Goal: Task Accomplishment & Management: Use online tool/utility

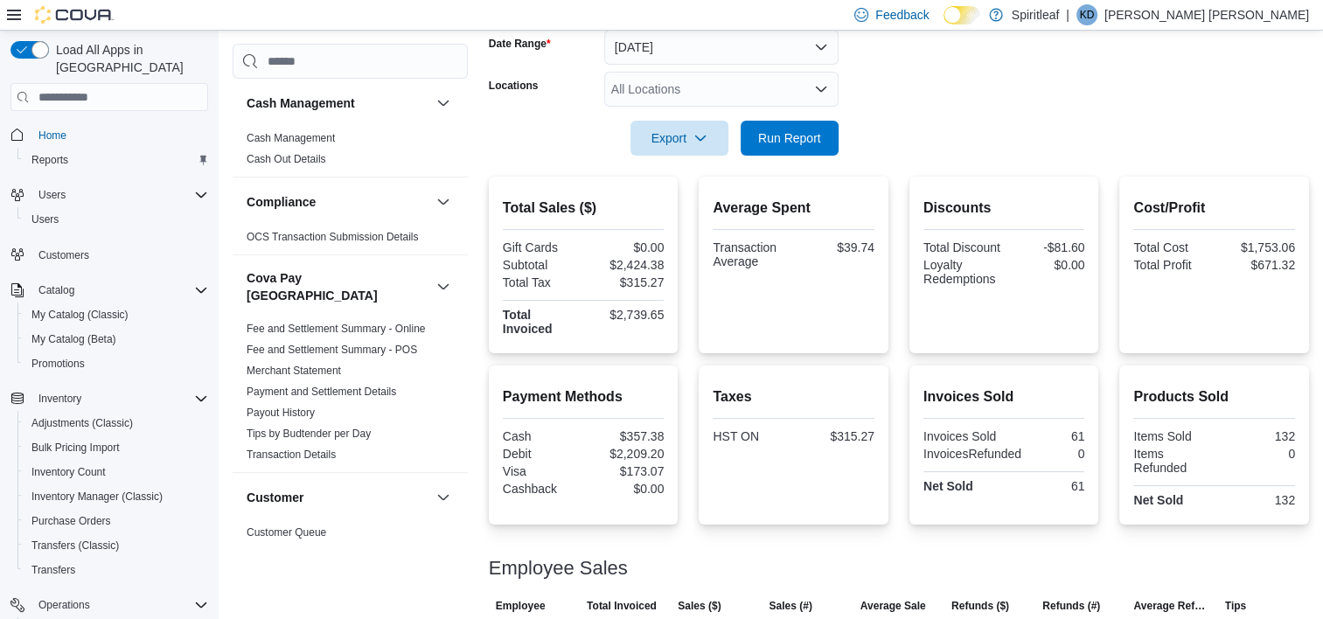
scroll to position [189, 0]
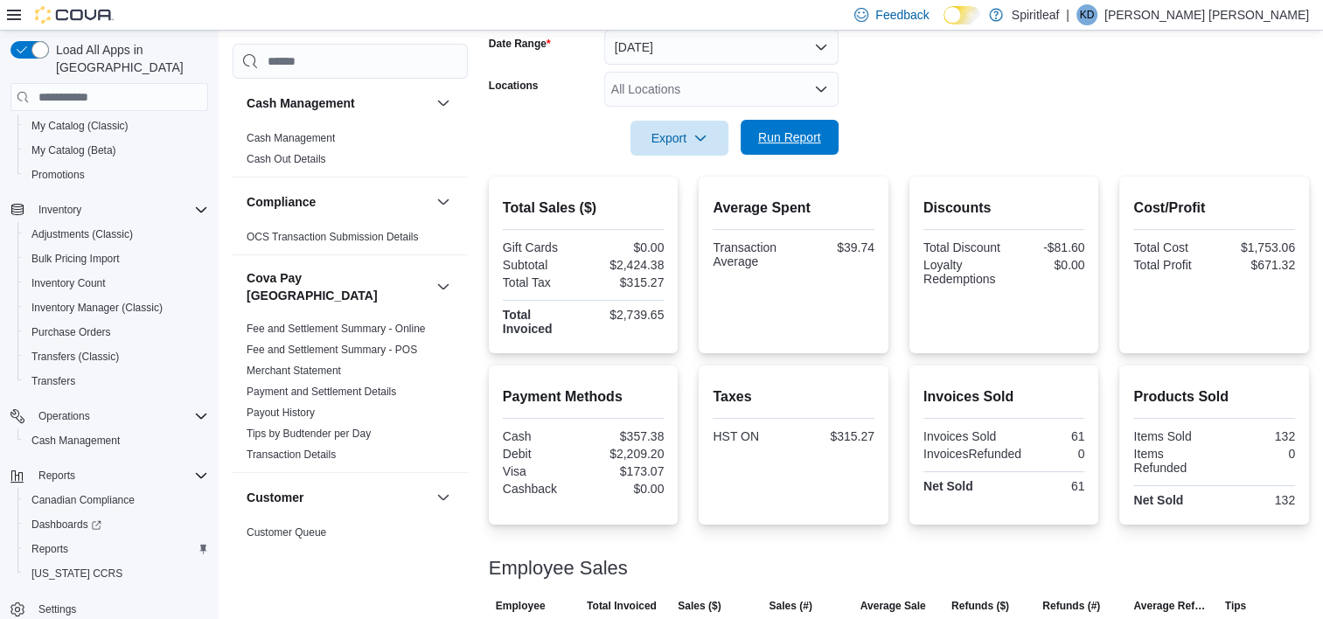
click at [774, 136] on span "Run Report" at bounding box center [789, 137] width 63 height 17
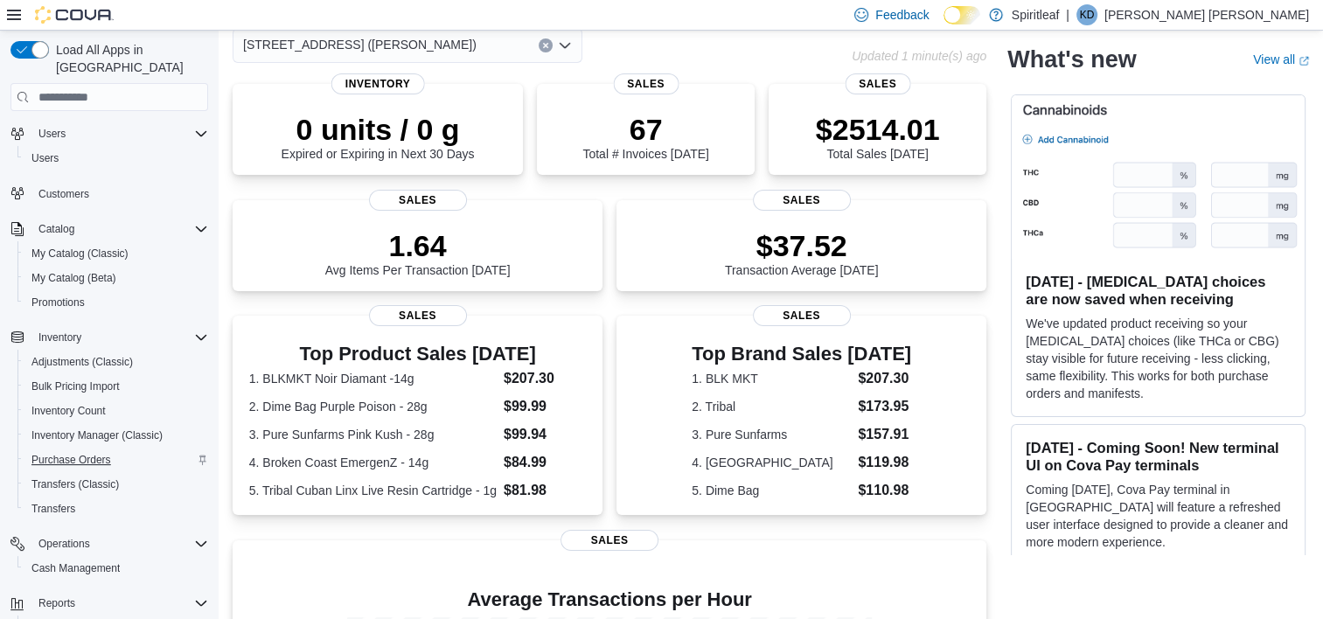
scroll to position [189, 0]
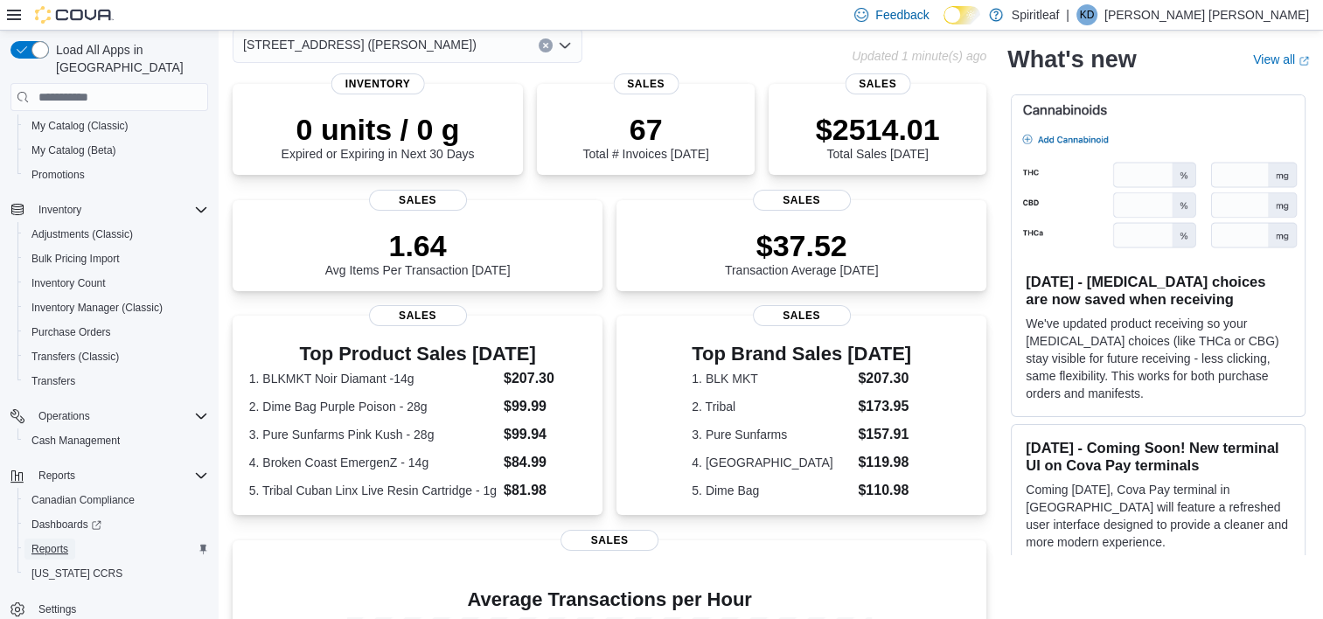
click at [54, 542] on span "Reports" at bounding box center [49, 549] width 37 height 14
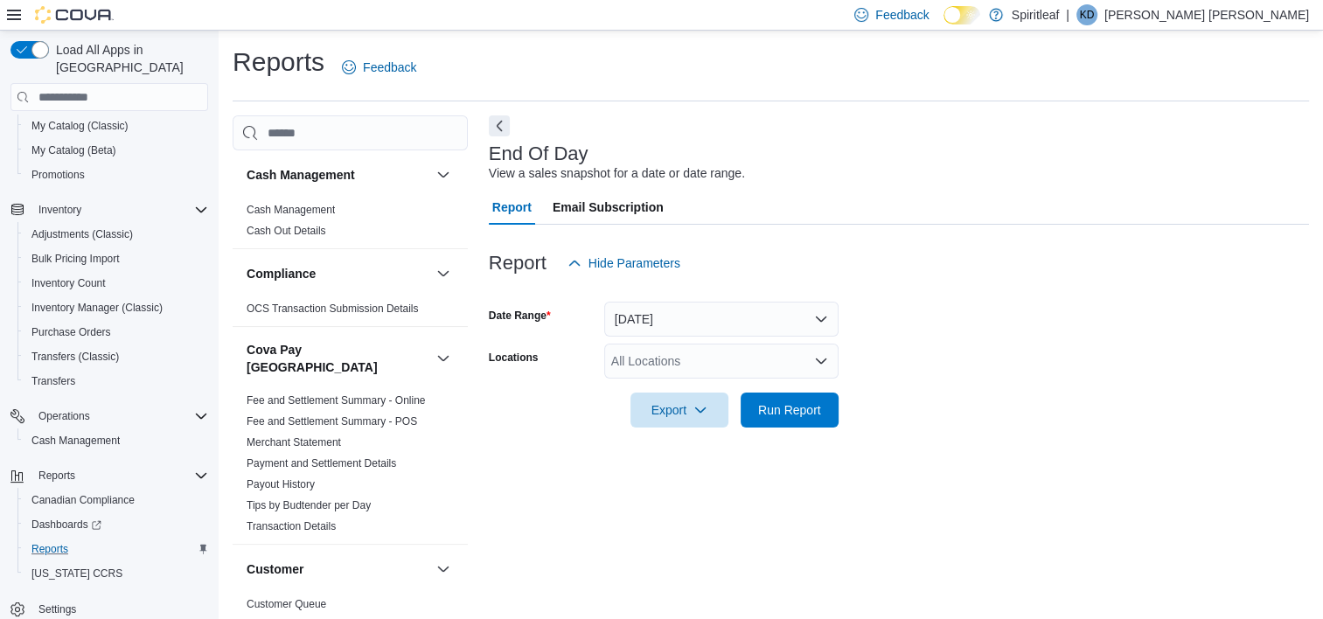
scroll to position [10, 0]
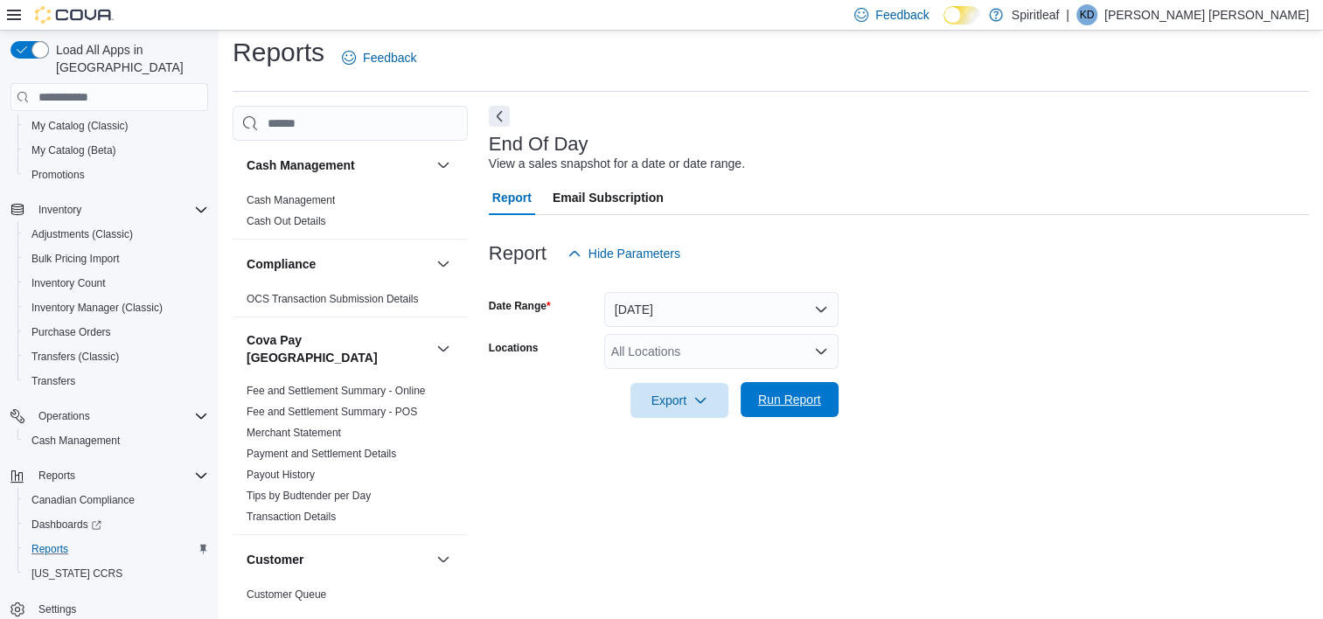
click at [794, 399] on span "Run Report" at bounding box center [789, 399] width 63 height 17
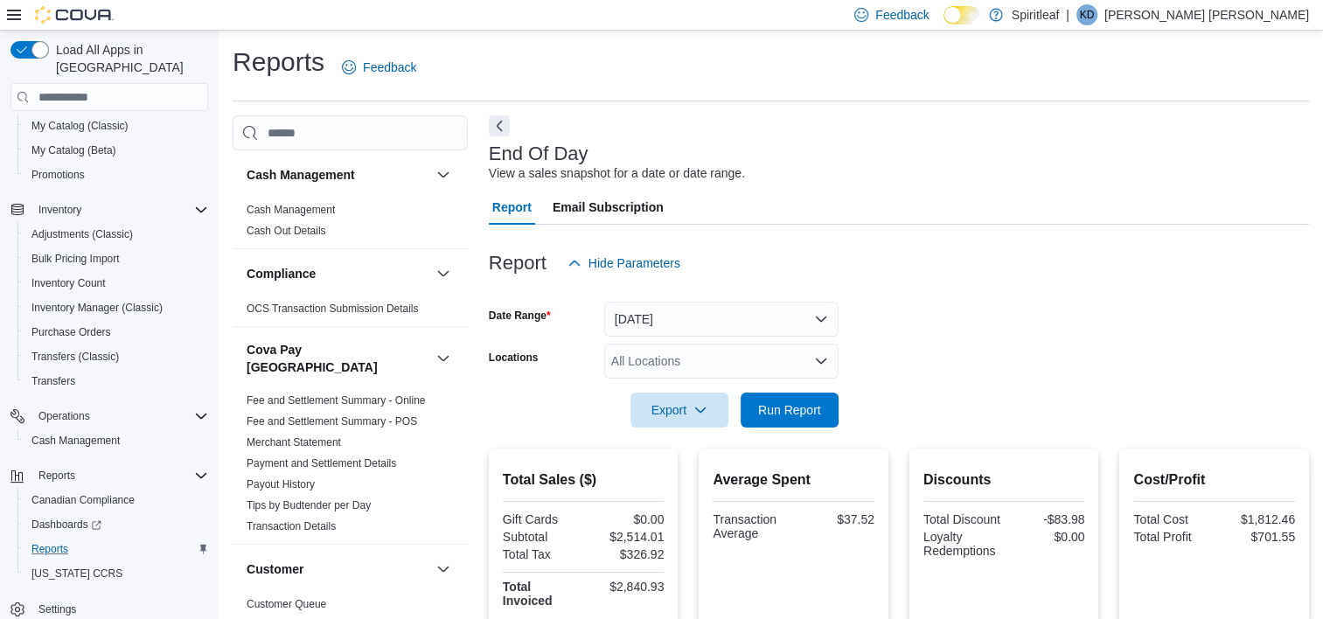
click at [616, 17] on div "Feedback Dark Mode Spiritleaf | KD Kenneth D L" at bounding box center [661, 15] width 1323 height 31
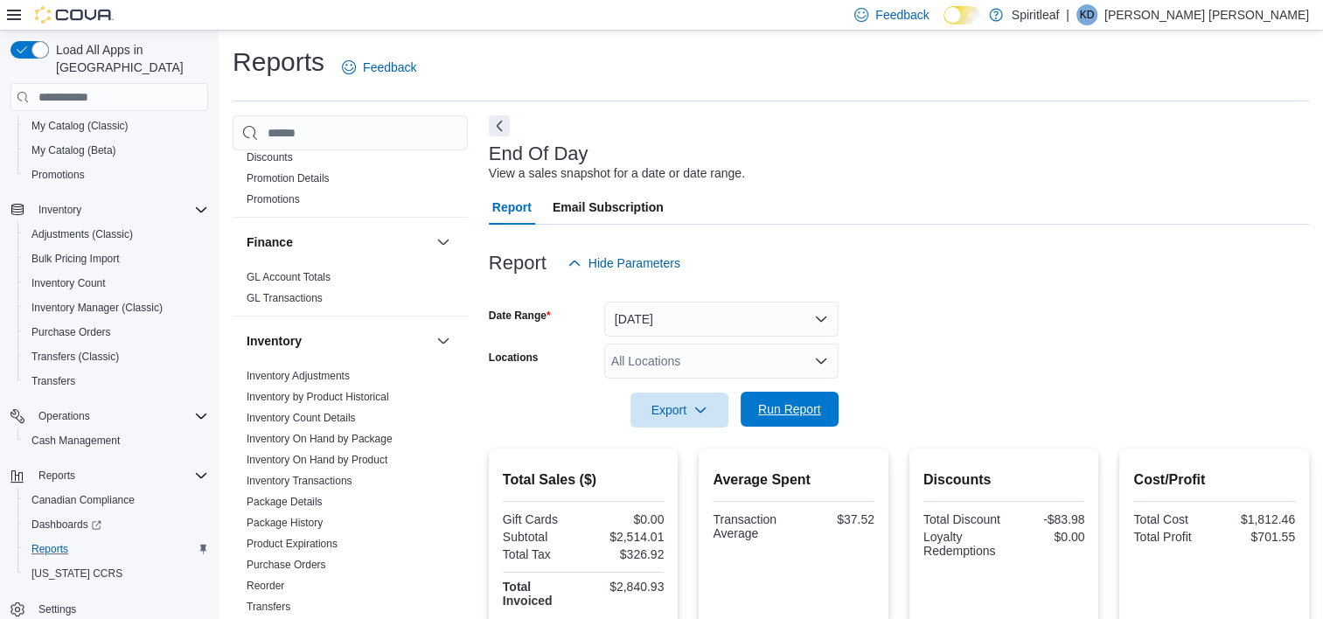
click at [785, 402] on span "Run Report" at bounding box center [789, 408] width 63 height 17
click at [824, 318] on button "[DATE]" at bounding box center [721, 319] width 234 height 35
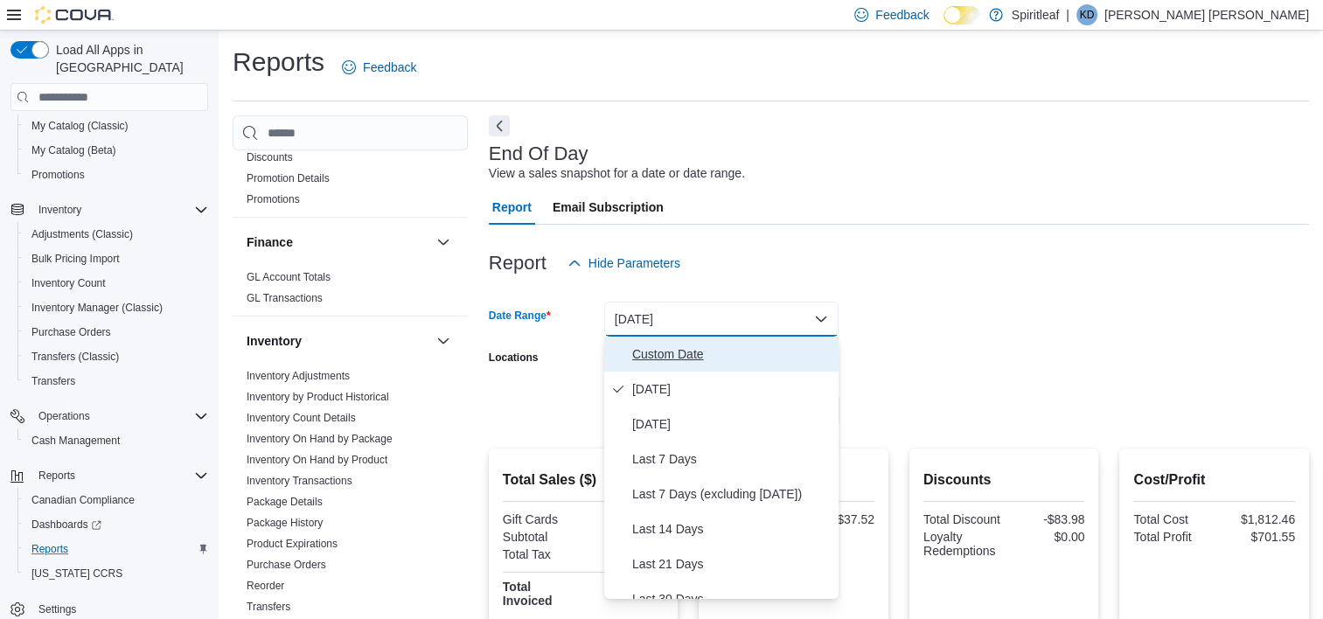
click at [679, 357] on span "Custom Date" at bounding box center [731, 354] width 199 height 21
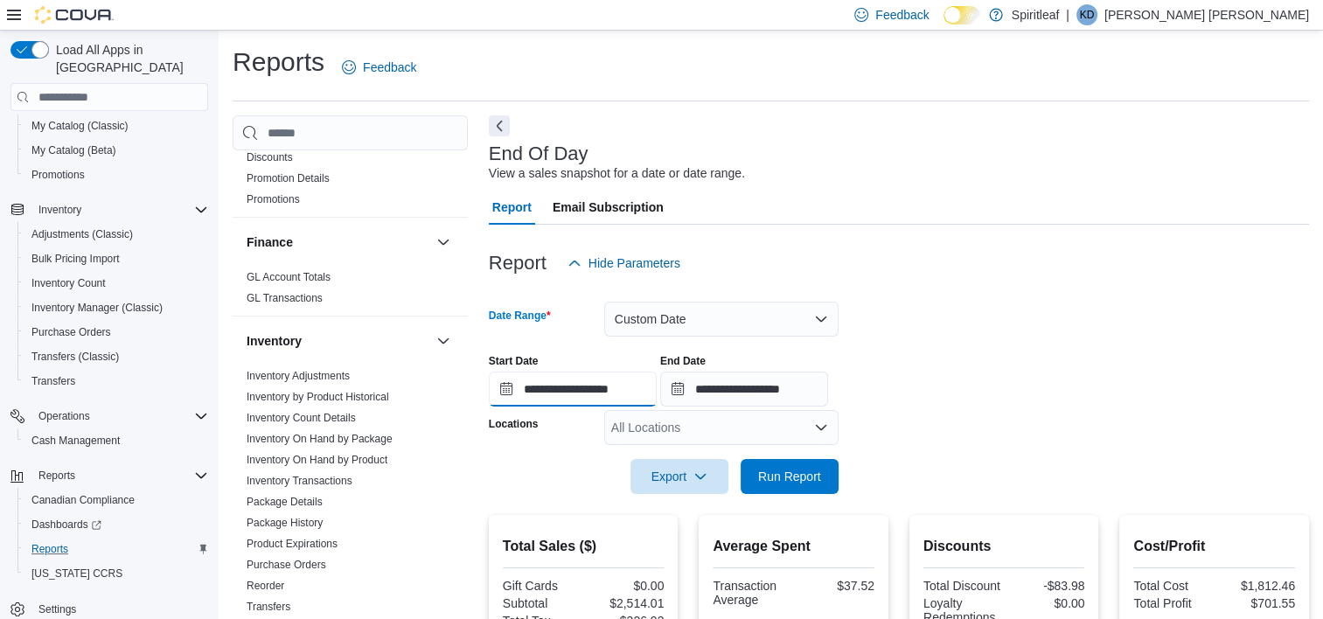
click at [590, 390] on input "**********" at bounding box center [573, 389] width 168 height 35
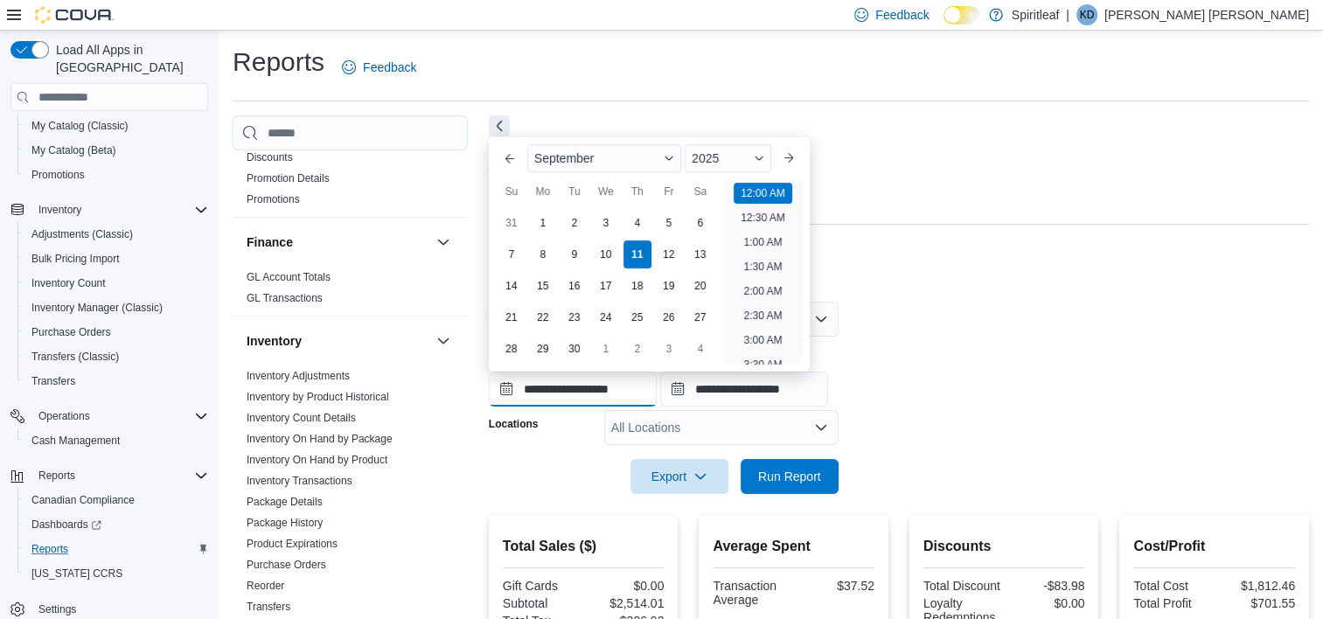
scroll to position [54, 0]
click at [543, 223] on div "1" at bounding box center [542, 223] width 31 height 31
type input "**********"
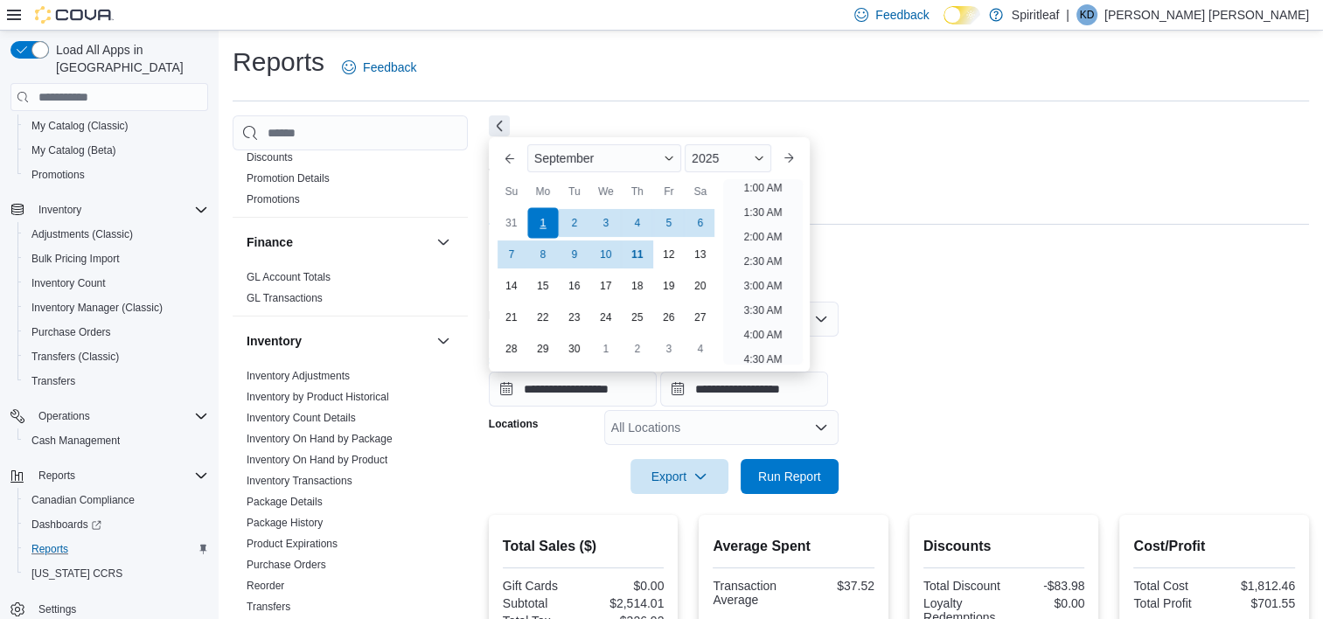
scroll to position [3, 0]
click at [543, 223] on div "1" at bounding box center [542, 223] width 31 height 31
click at [777, 395] on input "**********" at bounding box center [744, 389] width 168 height 35
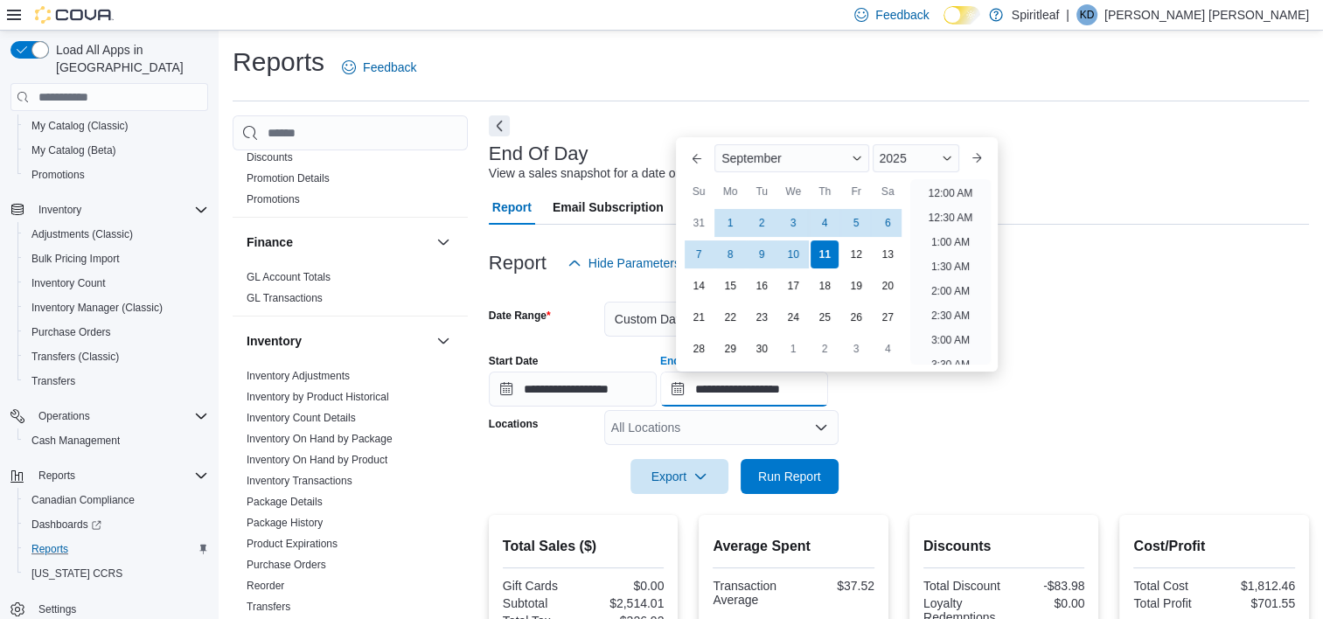
scroll to position [993, 0]
click at [823, 257] on div "11" at bounding box center [825, 255] width 31 height 31
drag, startPoint x: 790, startPoint y: 483, endPoint x: 810, endPoint y: 443, distance: 44.2
click at [790, 482] on span "Run Report" at bounding box center [789, 476] width 63 height 17
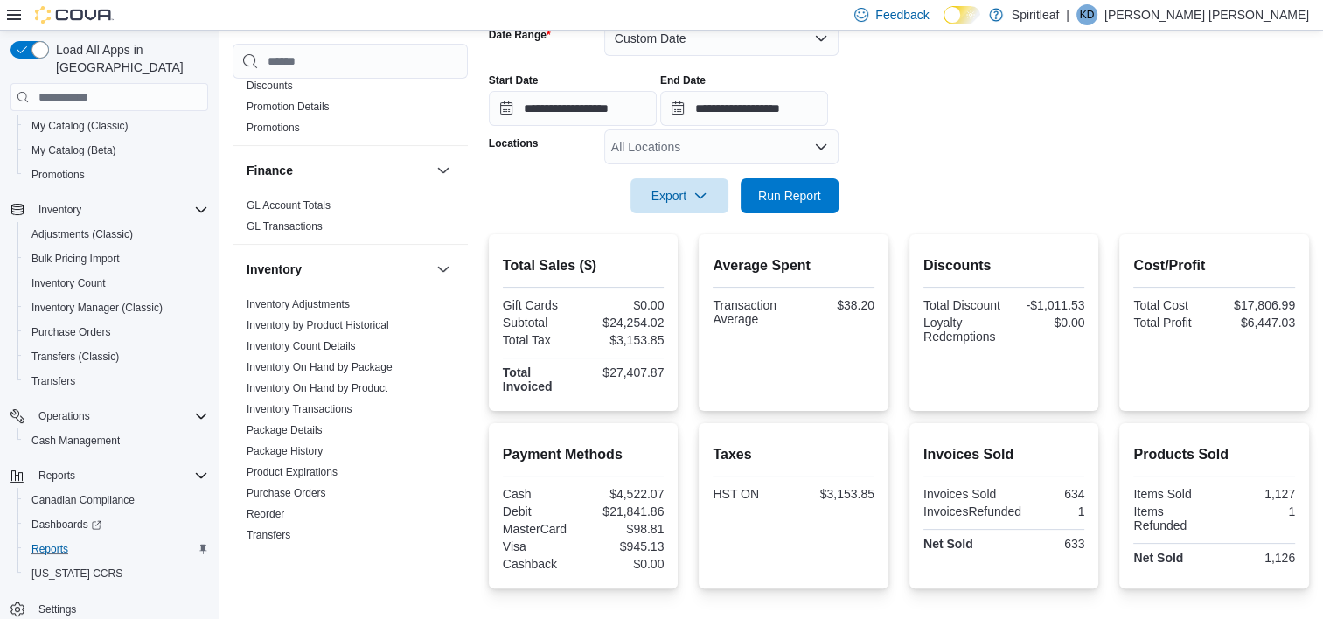
scroll to position [49, 0]
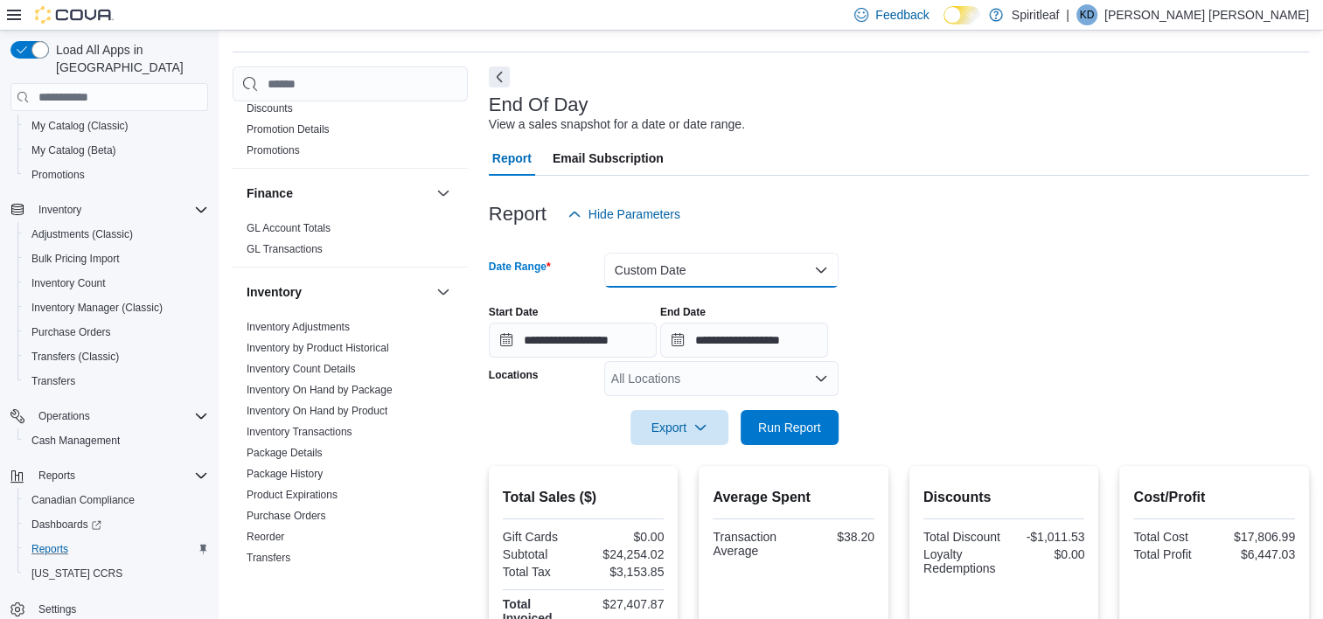
click at [825, 265] on button "Custom Date" at bounding box center [721, 270] width 234 height 35
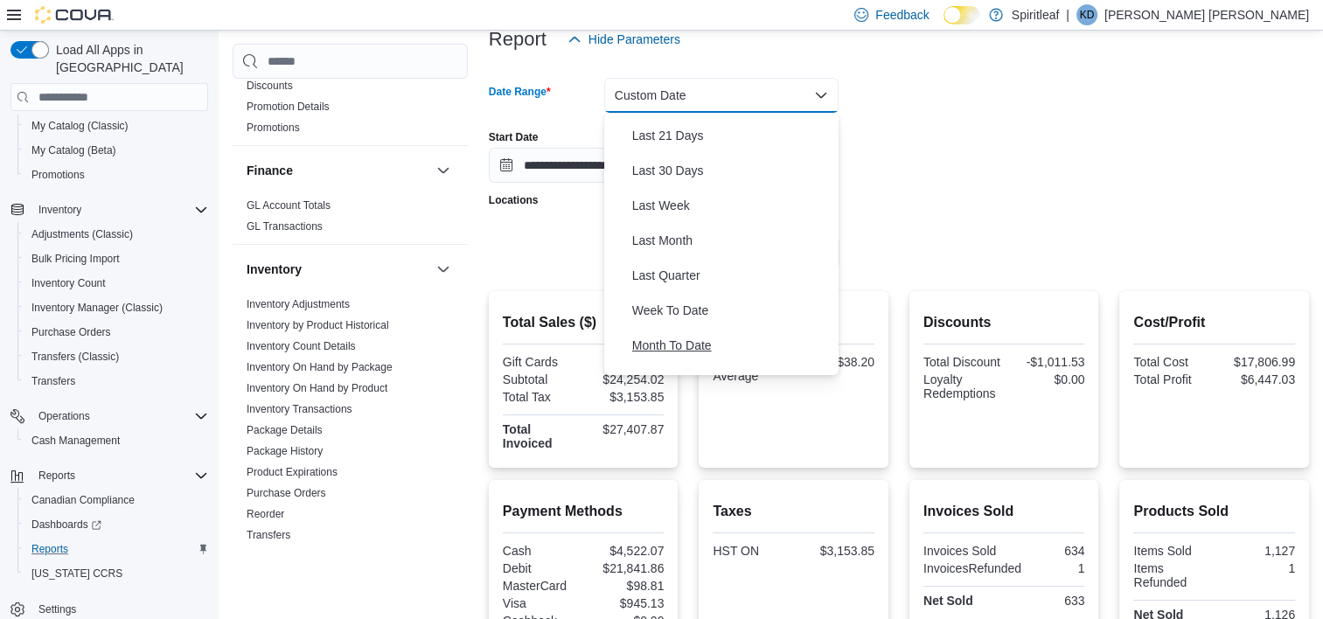
scroll to position [175, 0]
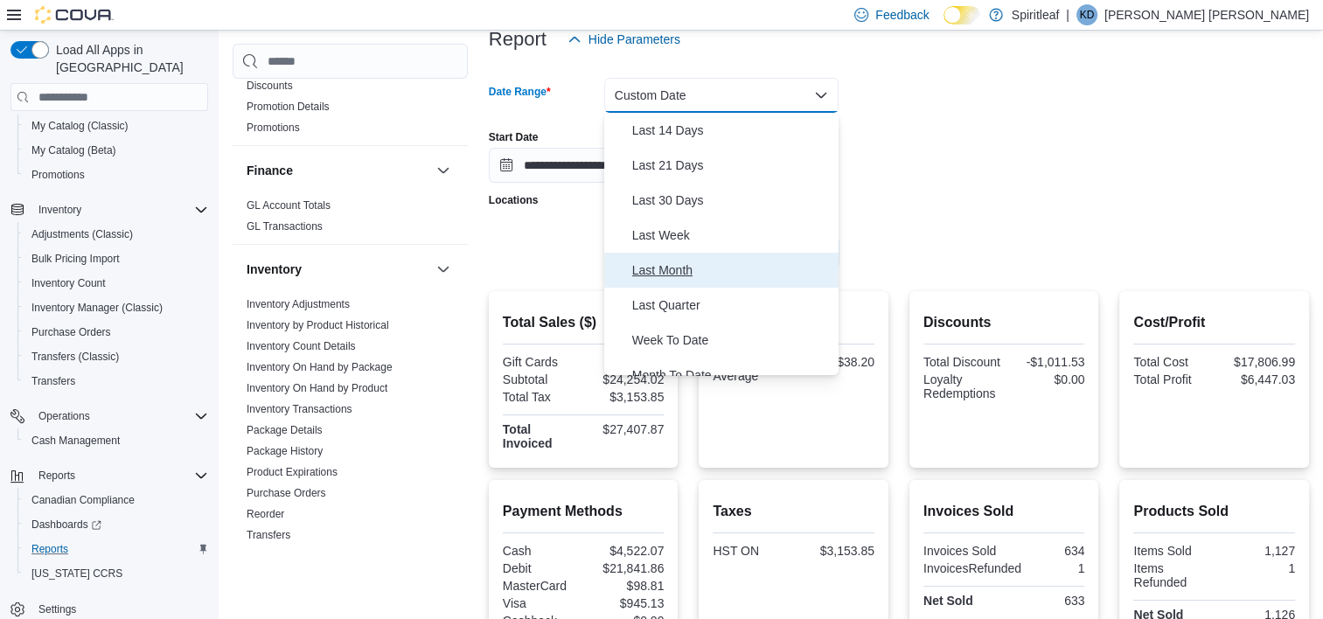
click at [666, 273] on span "Last Month" at bounding box center [731, 270] width 199 height 21
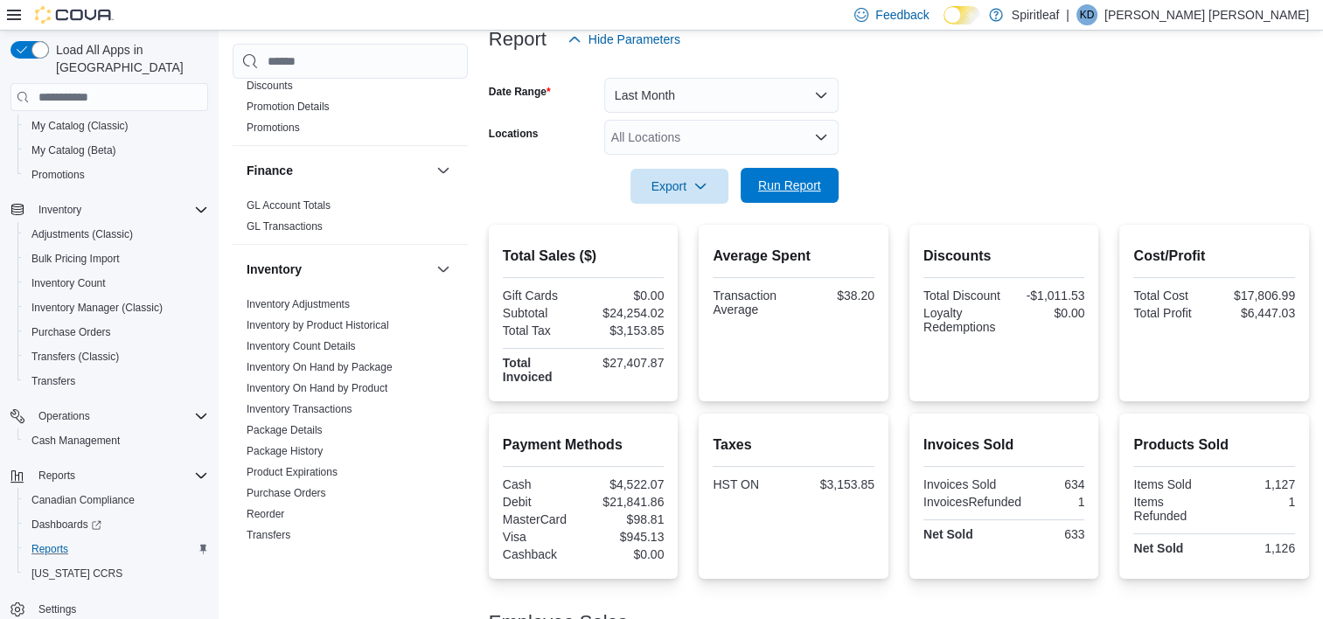
click at [777, 187] on span "Run Report" at bounding box center [789, 185] width 63 height 17
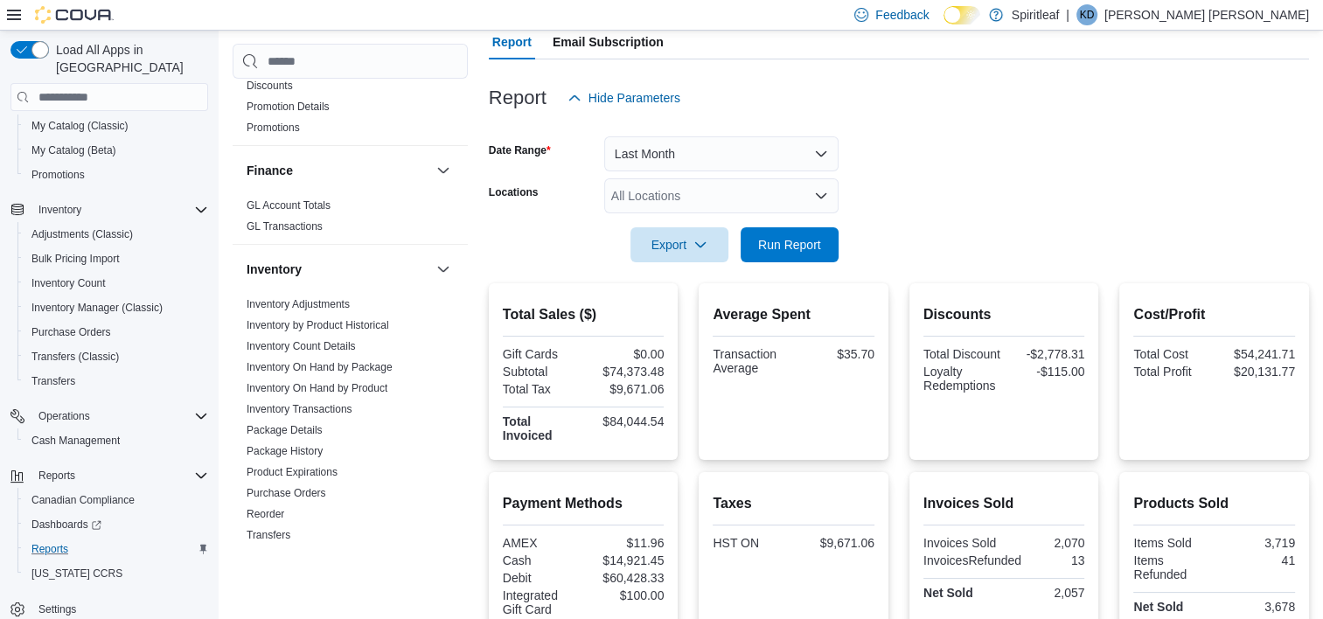
scroll to position [155, 0]
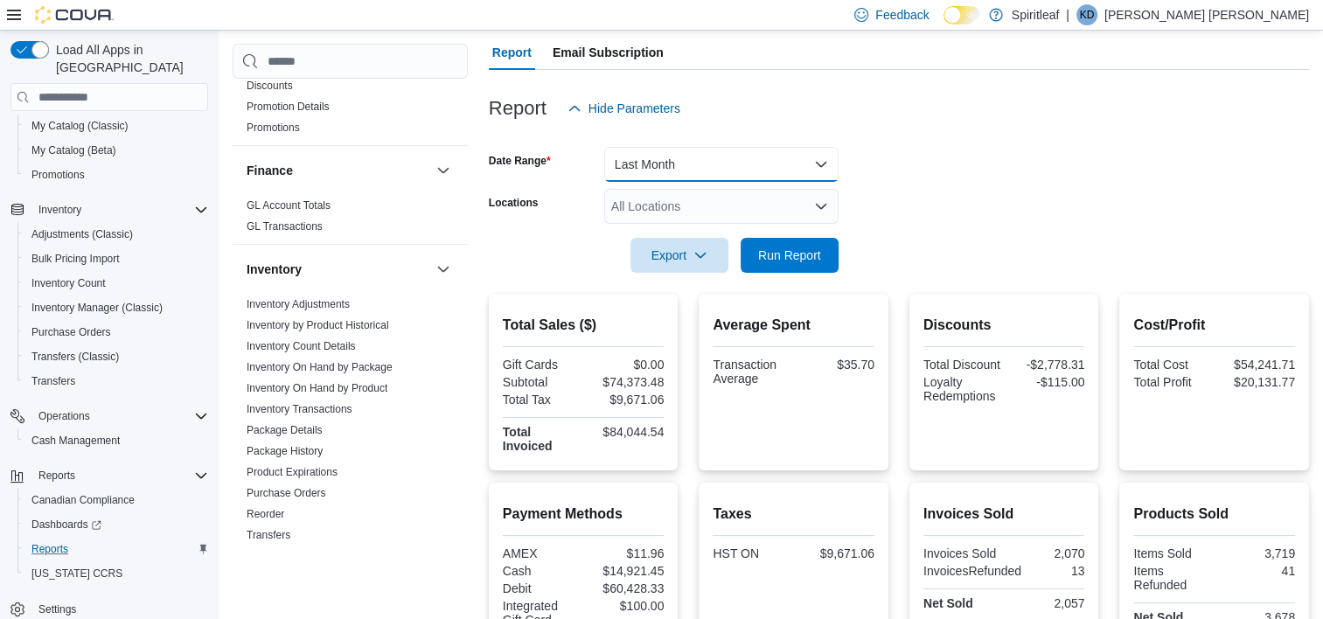
click at [822, 161] on button "Last Month" at bounding box center [721, 164] width 234 height 35
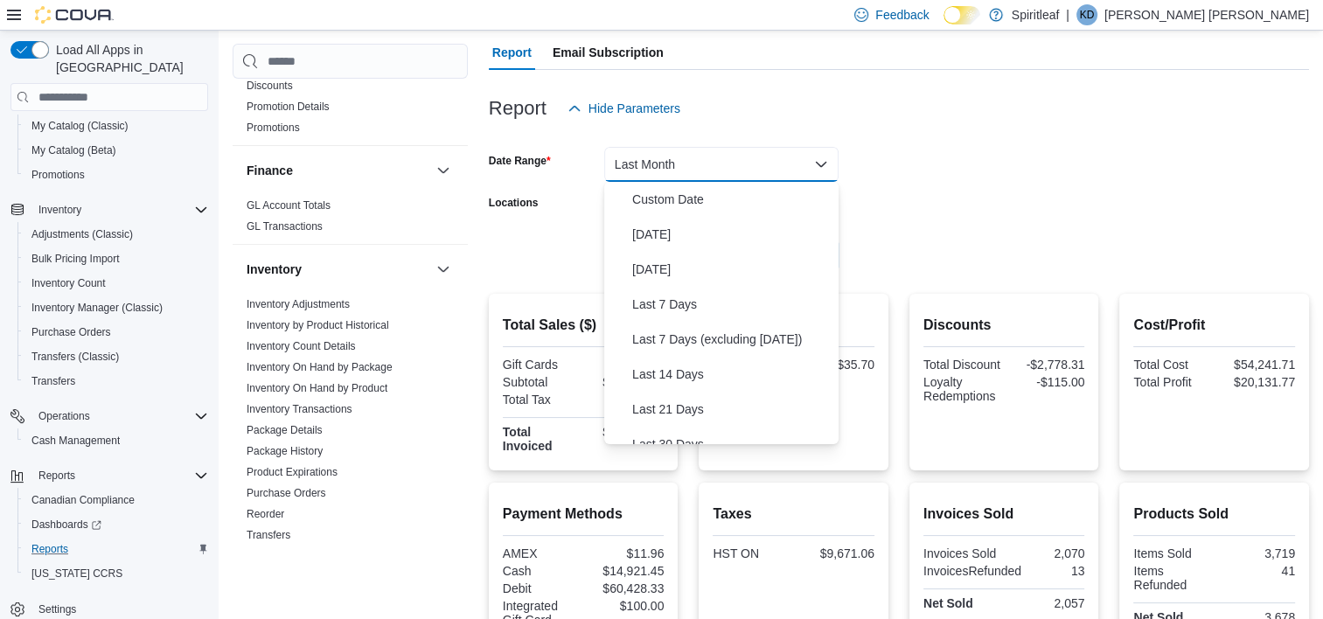
scroll to position [201, 0]
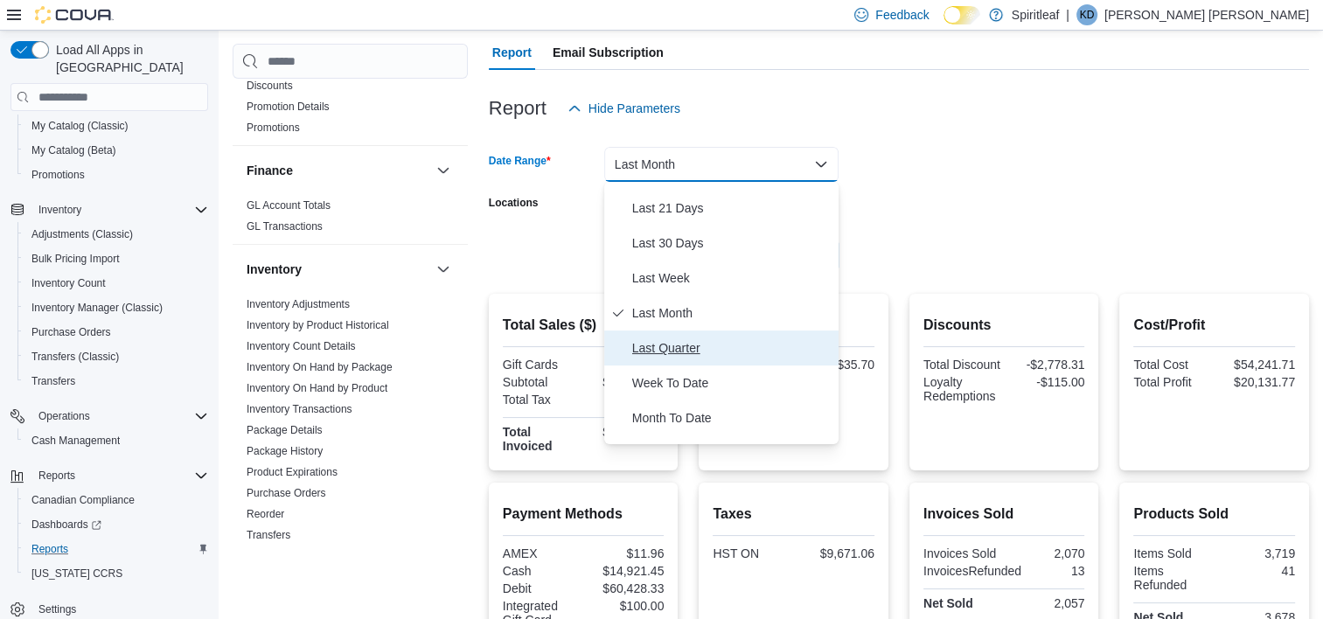
click at [678, 342] on span "Last Quarter" at bounding box center [731, 347] width 199 height 21
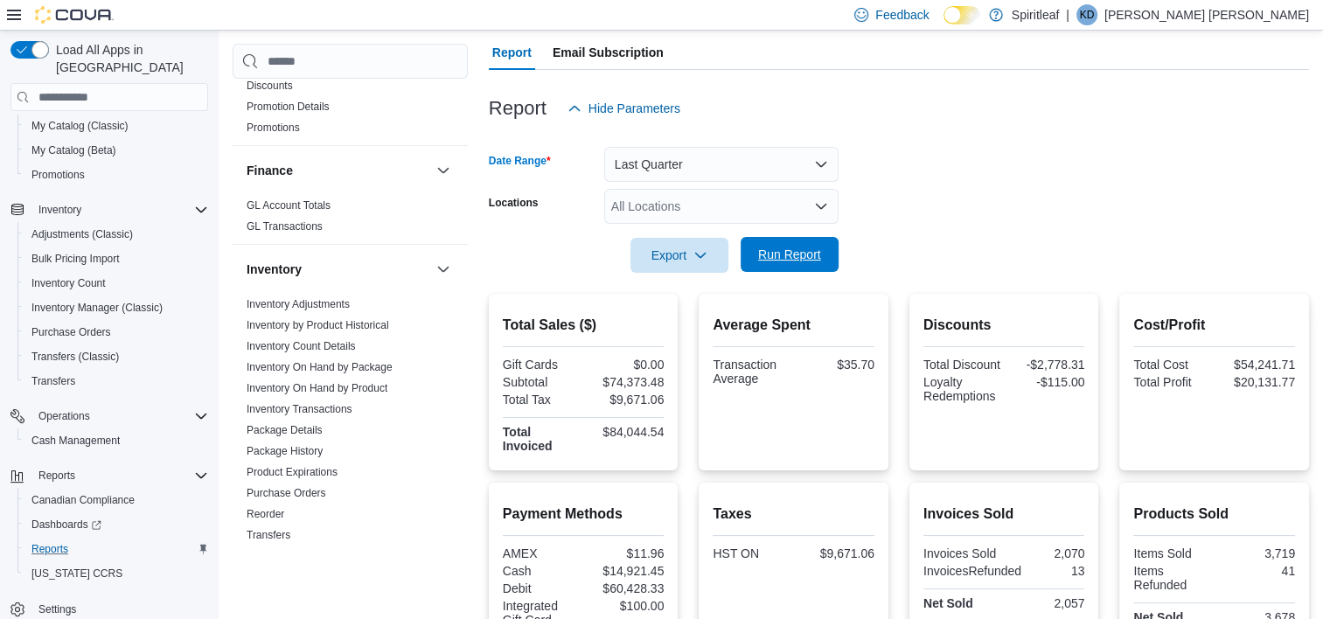
click at [796, 261] on span "Run Report" at bounding box center [789, 254] width 63 height 17
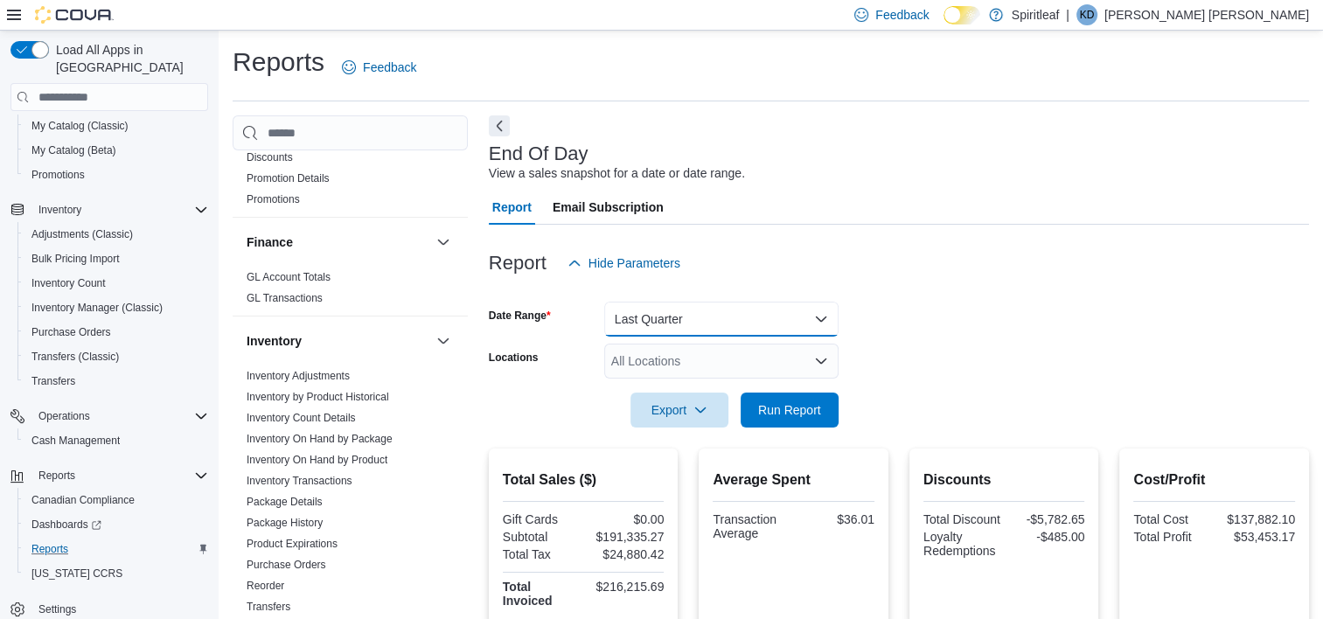
click at [824, 315] on button "Last Quarter" at bounding box center [721, 319] width 234 height 35
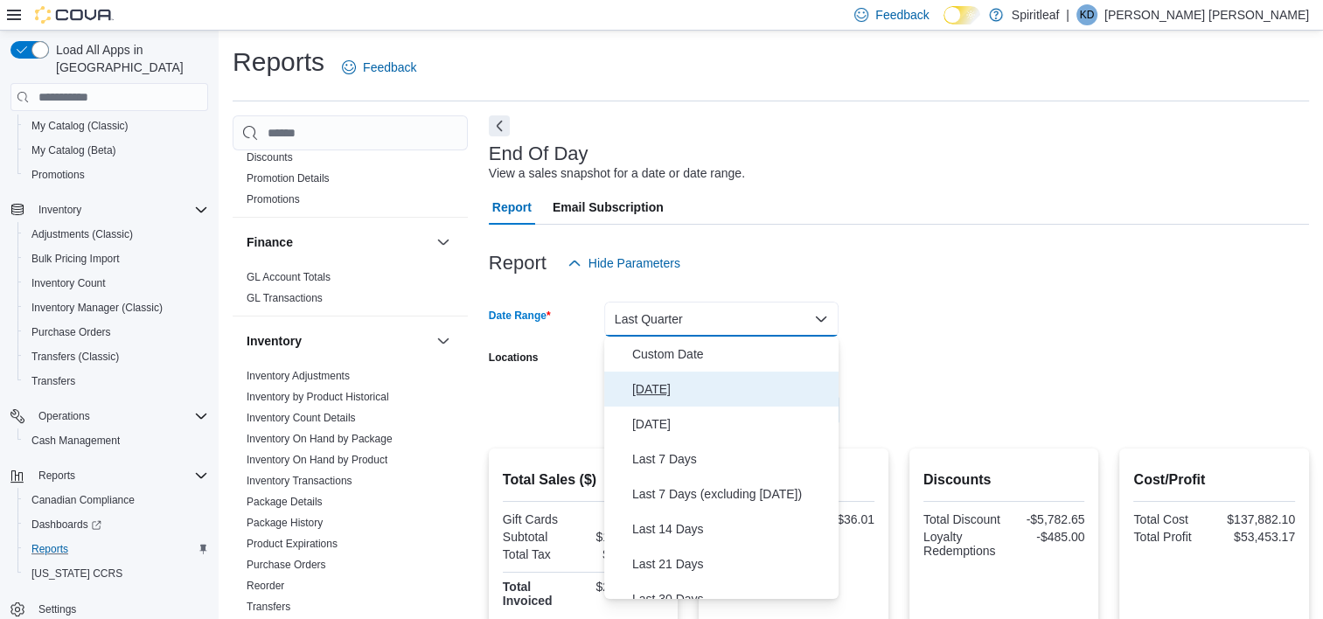
click at [663, 388] on span "[DATE]" at bounding box center [731, 389] width 199 height 21
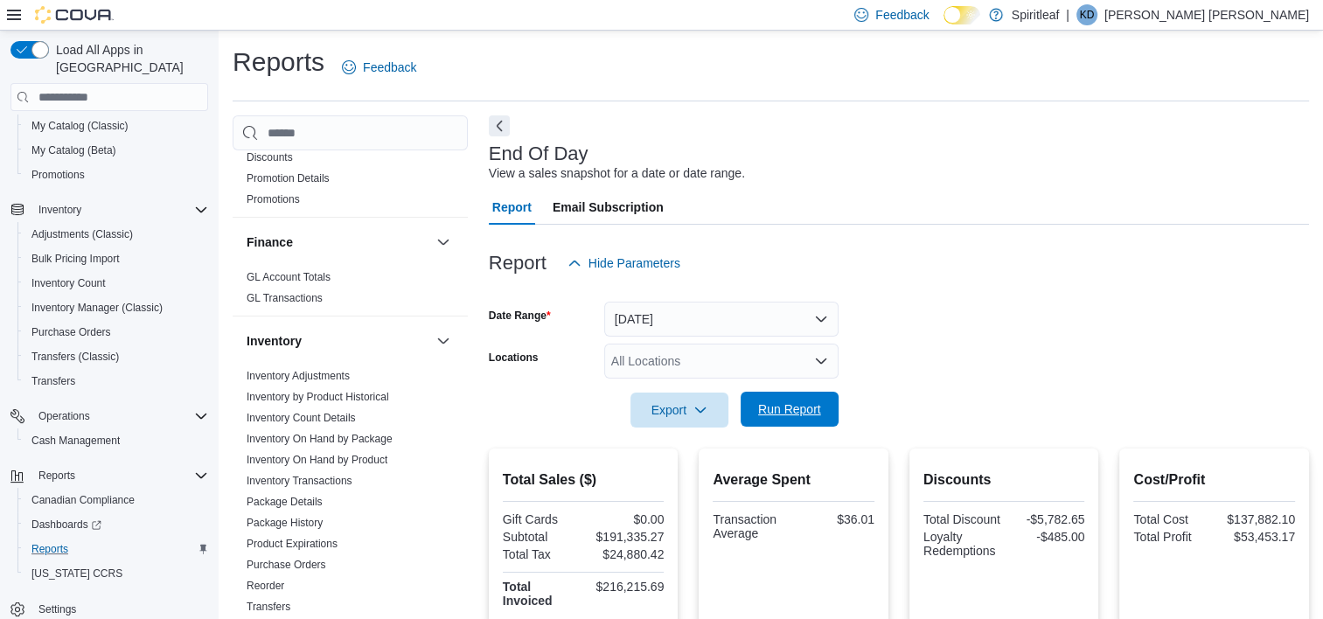
click at [786, 407] on span "Run Report" at bounding box center [789, 408] width 63 height 17
